Goal: Check status

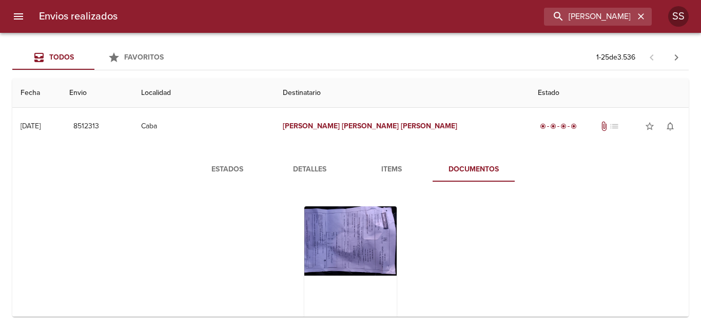
scroll to position [103, 0]
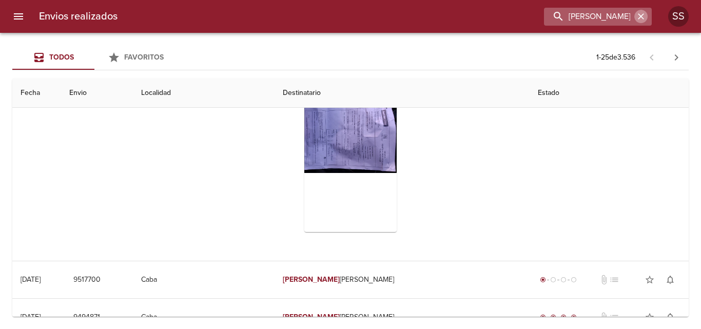
click at [643, 16] on icon "button" at bounding box center [641, 16] width 10 height 10
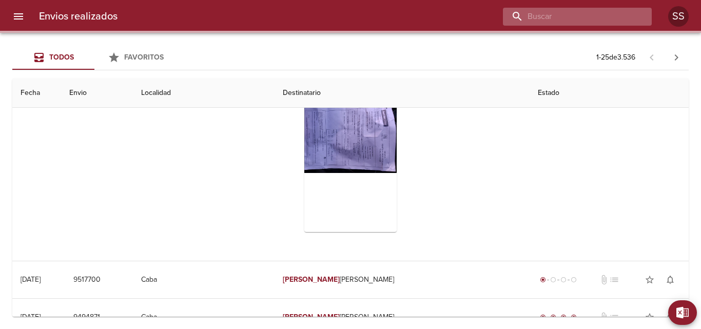
click at [606, 13] on input "buscar" at bounding box center [568, 17] width 131 height 18
paste input "[PERSON_NAME] [PERSON_NAME]"
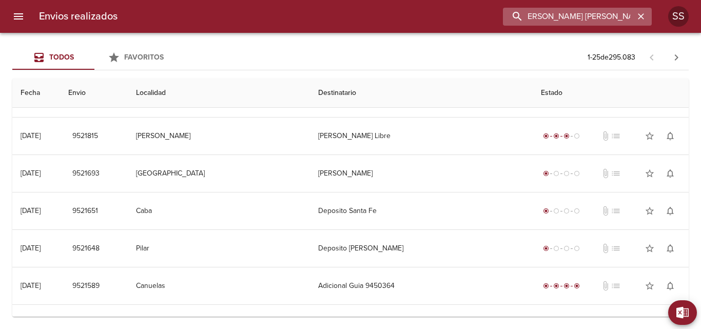
scroll to position [0, 0]
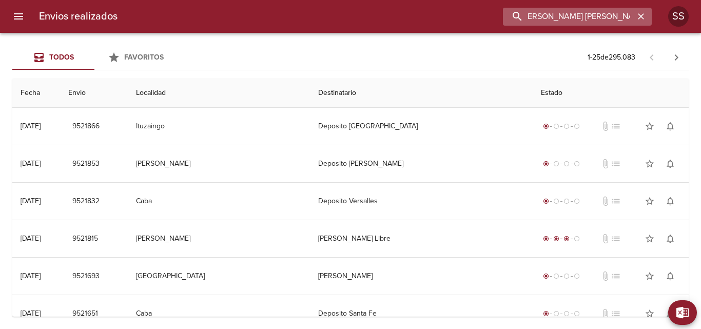
type input "[PERSON_NAME] [PERSON_NAME]"
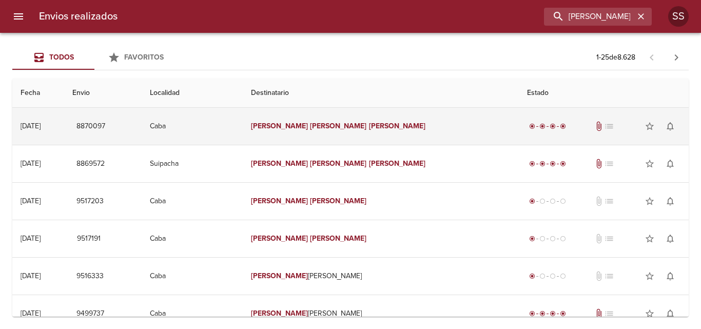
click at [361, 123] on em "[PERSON_NAME]" at bounding box center [338, 126] width 57 height 9
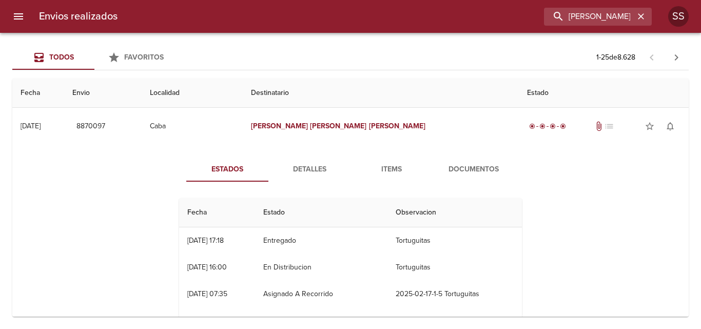
click at [460, 164] on span "Documentos" at bounding box center [474, 169] width 70 height 13
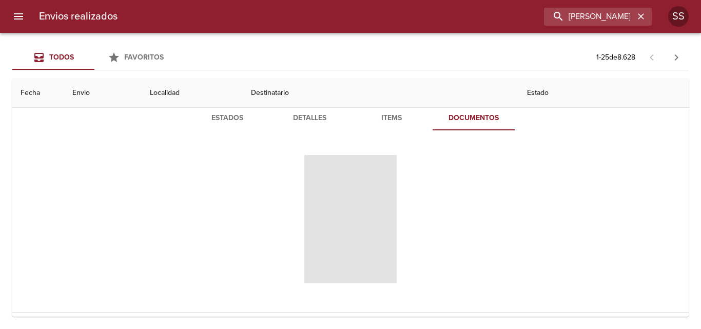
scroll to position [103, 0]
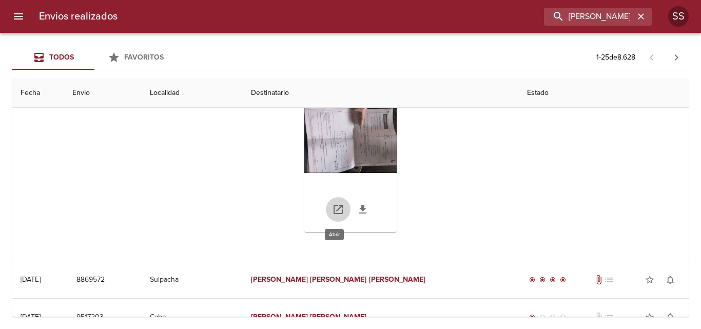
click at [334, 208] on icon "Tabla de envíos del cliente" at bounding box center [338, 209] width 9 height 9
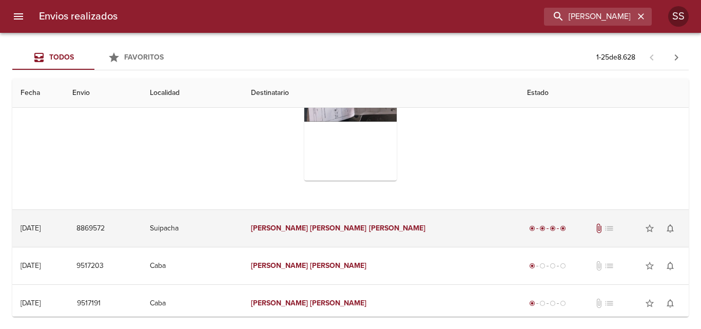
click at [577, 233] on div "radio_button_checked radio_button_checked radio_button_checked radio_button_che…" at bounding box center [603, 228] width 153 height 21
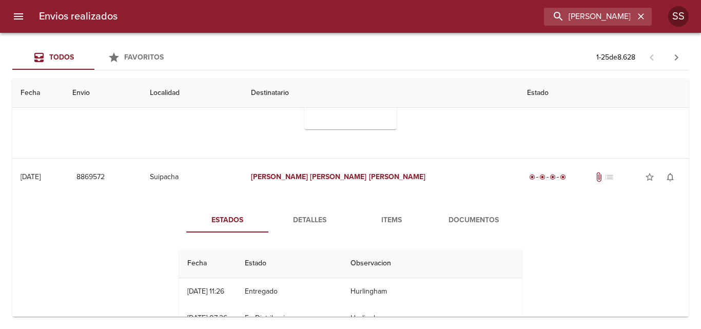
scroll to position [257, 0]
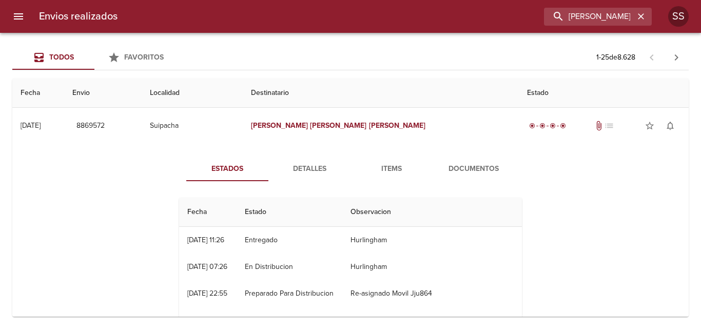
click at [471, 170] on span "Documentos" at bounding box center [474, 169] width 70 height 13
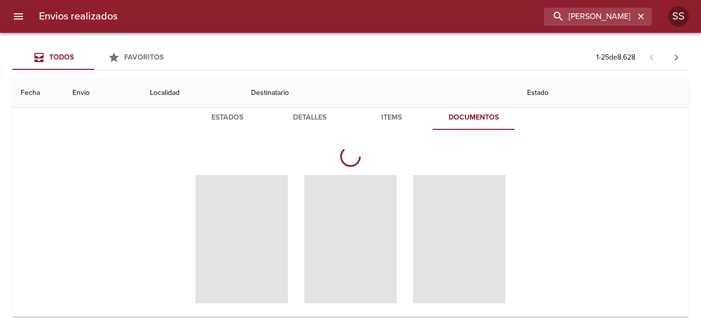
scroll to position [359, 0]
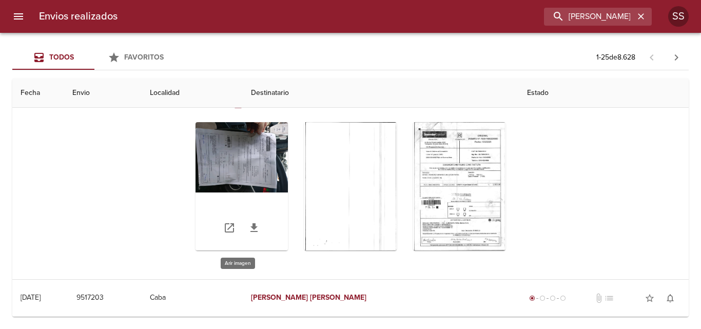
click at [243, 180] on div "Tabla de envíos del cliente" at bounding box center [242, 186] width 92 height 128
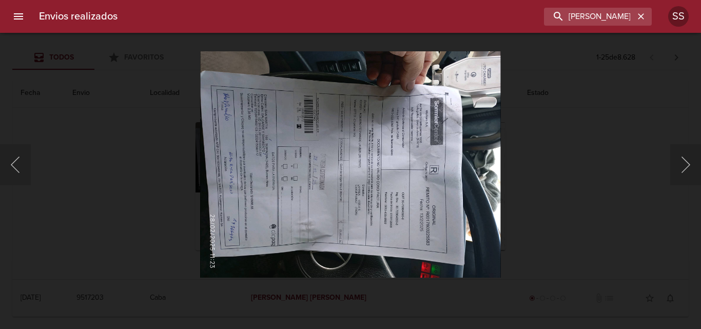
click at [587, 226] on div "Lightbox" at bounding box center [350, 164] width 701 height 329
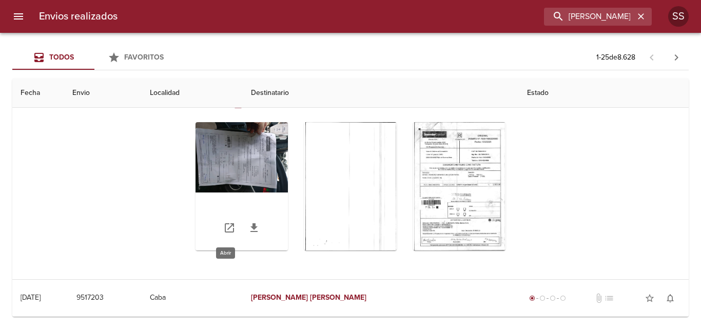
click at [226, 231] on icon "Tabla de envíos del cliente" at bounding box center [229, 227] width 9 height 9
click at [640, 16] on icon "button" at bounding box center [641, 16] width 6 height 6
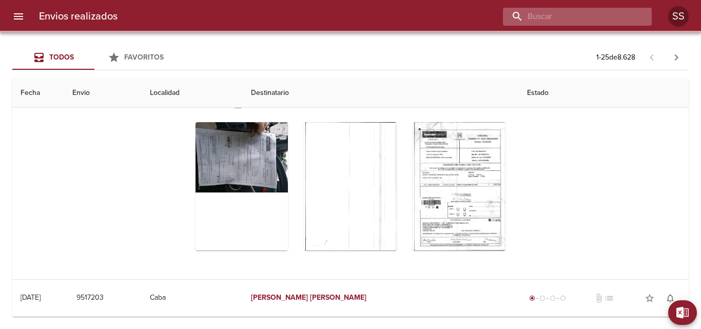
click at [616, 21] on input "buscar" at bounding box center [568, 17] width 131 height 18
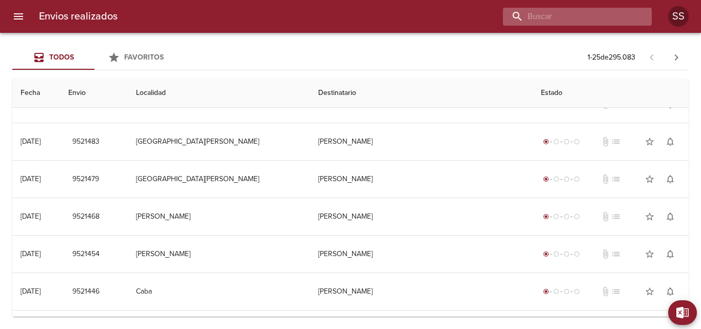
scroll to position [0, 0]
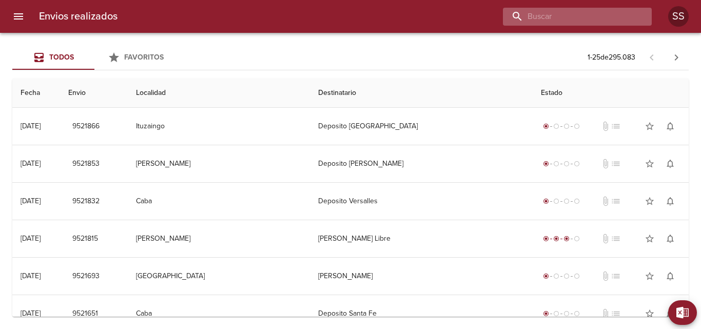
paste input "[PERSON_NAME]( CAMBIO)"
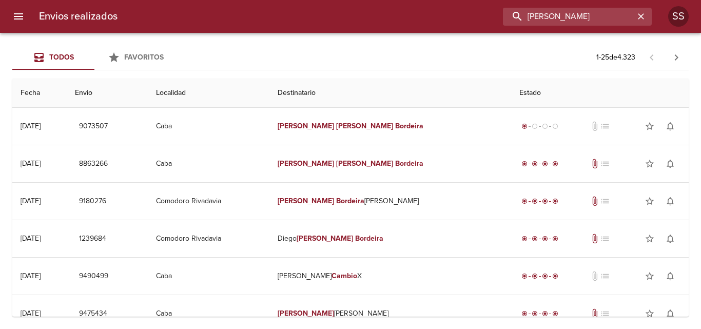
scroll to position [0, 11]
type input "[PERSON_NAME]"
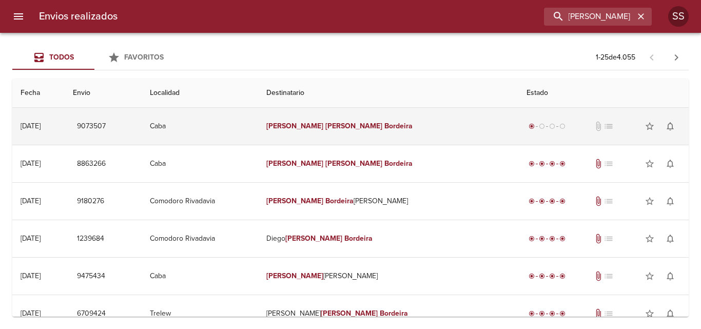
click at [429, 131] on td "[PERSON_NAME]" at bounding box center [388, 126] width 260 height 37
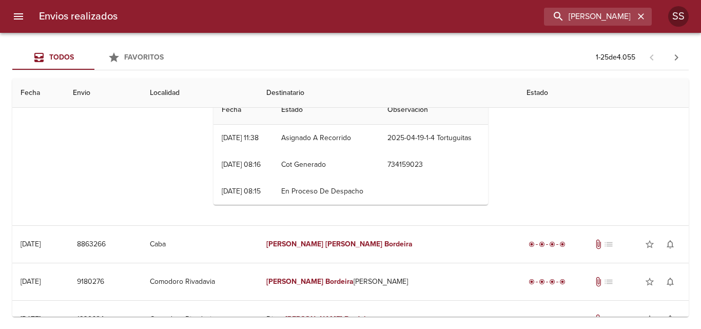
scroll to position [51, 0]
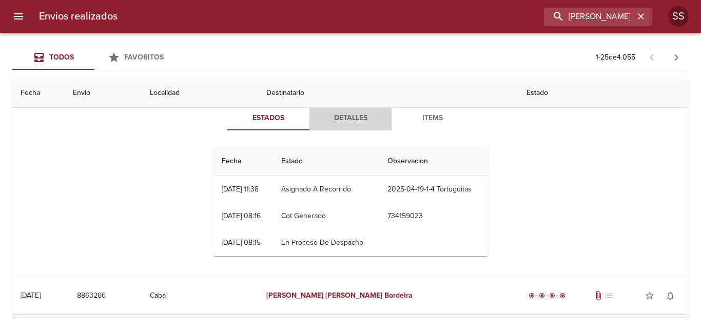
click at [349, 118] on span "Detalles" at bounding box center [351, 118] width 70 height 13
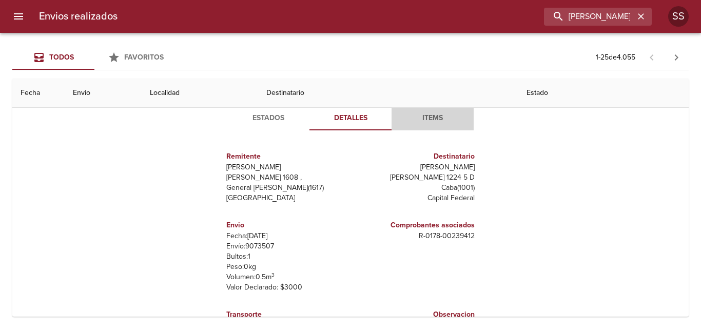
click at [437, 117] on span "Items" at bounding box center [433, 118] width 70 height 13
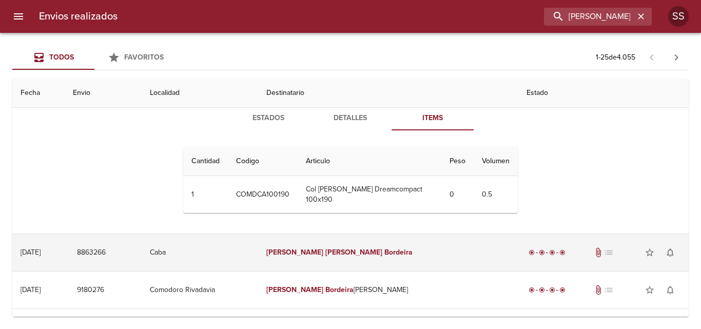
click at [452, 256] on td "[PERSON_NAME]" at bounding box center [388, 252] width 260 height 37
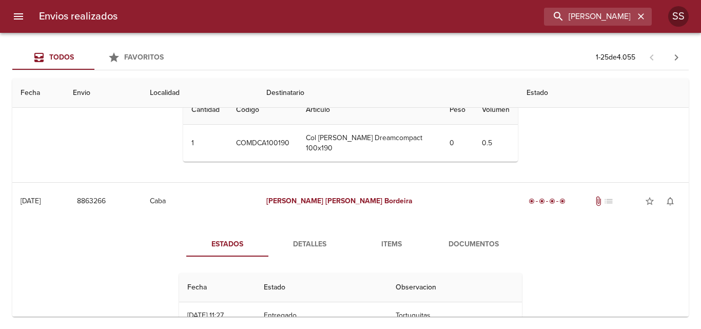
scroll to position [154, 0]
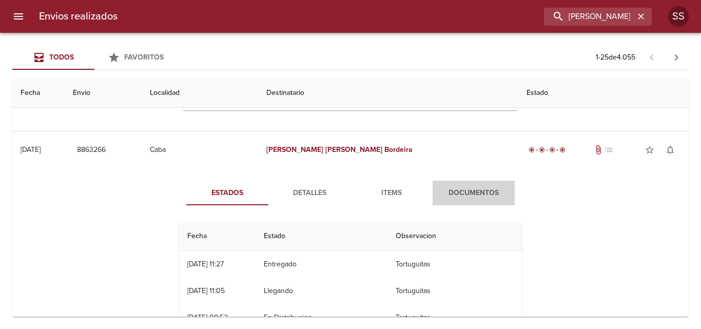
click at [469, 193] on span "Documentos" at bounding box center [474, 193] width 70 height 13
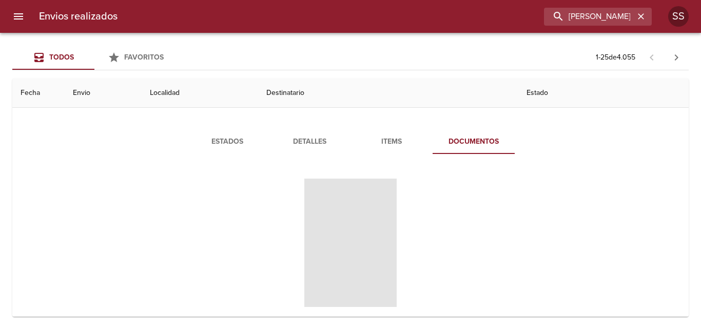
scroll to position [257, 0]
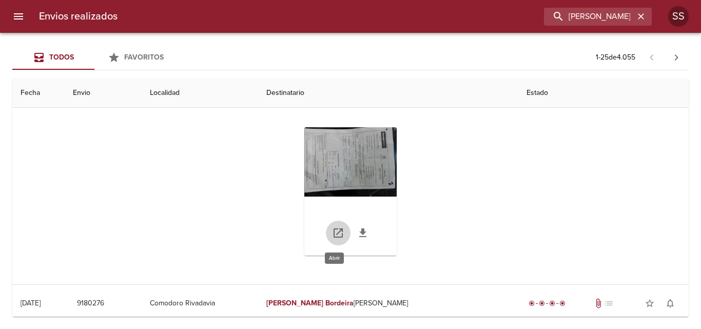
click at [334, 231] on icon "Tabla de envíos del cliente" at bounding box center [338, 233] width 12 height 12
